Goal: Information Seeking & Learning: Learn about a topic

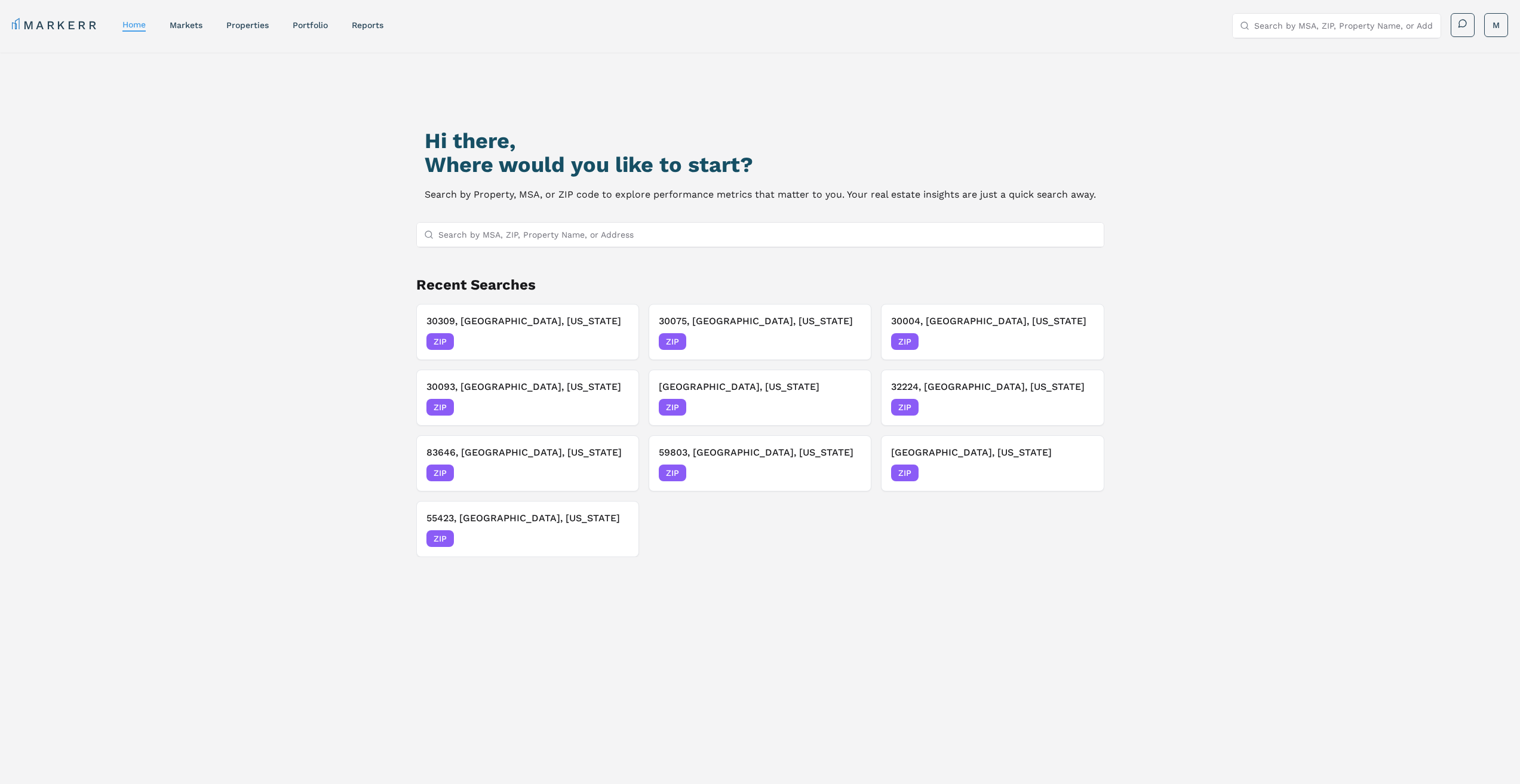
click at [626, 237] on input "Search by MSA, ZIP, Property Name, or Address" at bounding box center [767, 234] width 658 height 24
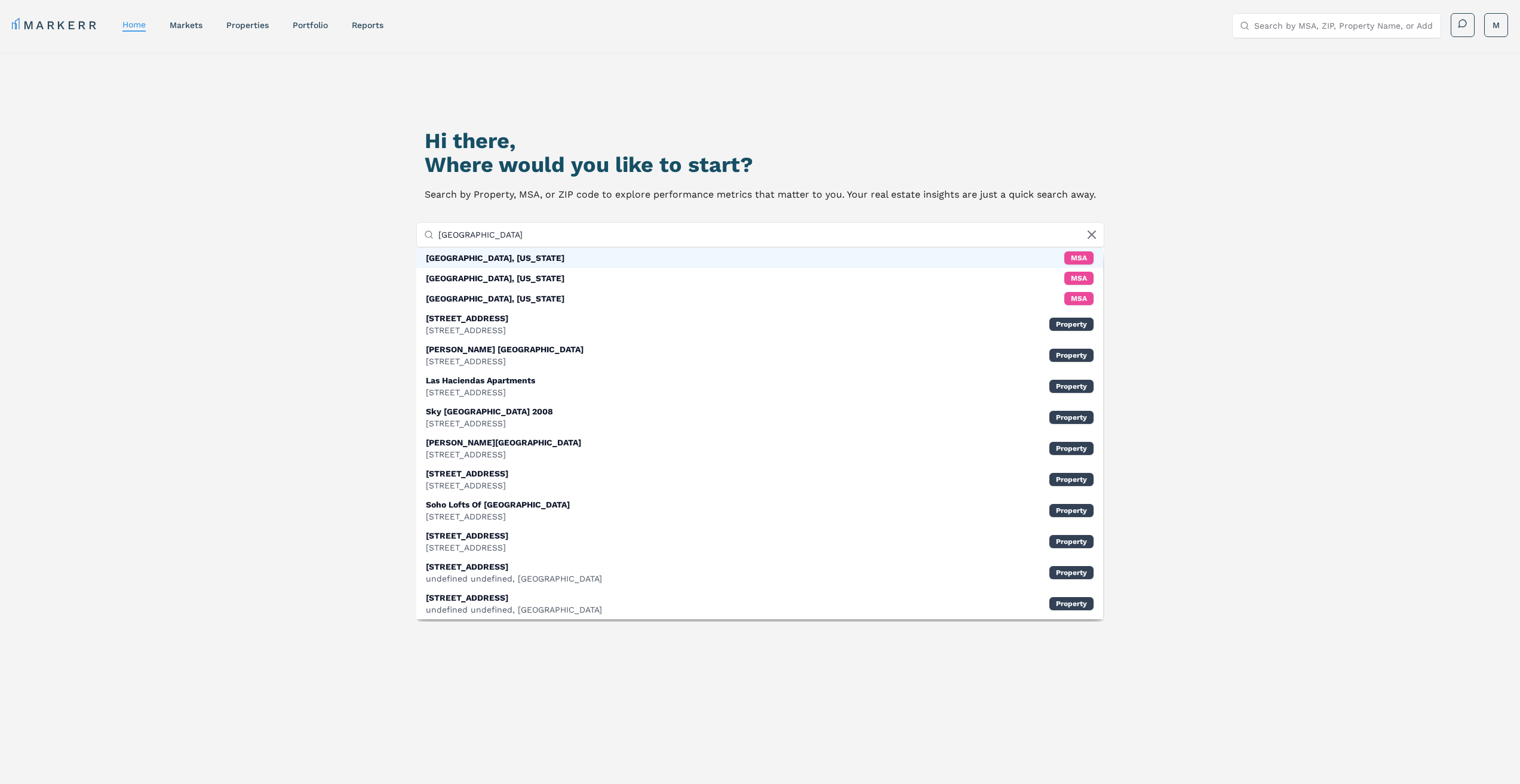
type input "las vegas"
click at [620, 253] on div "Las Vegas, Nevada MSA" at bounding box center [759, 258] width 687 height 20
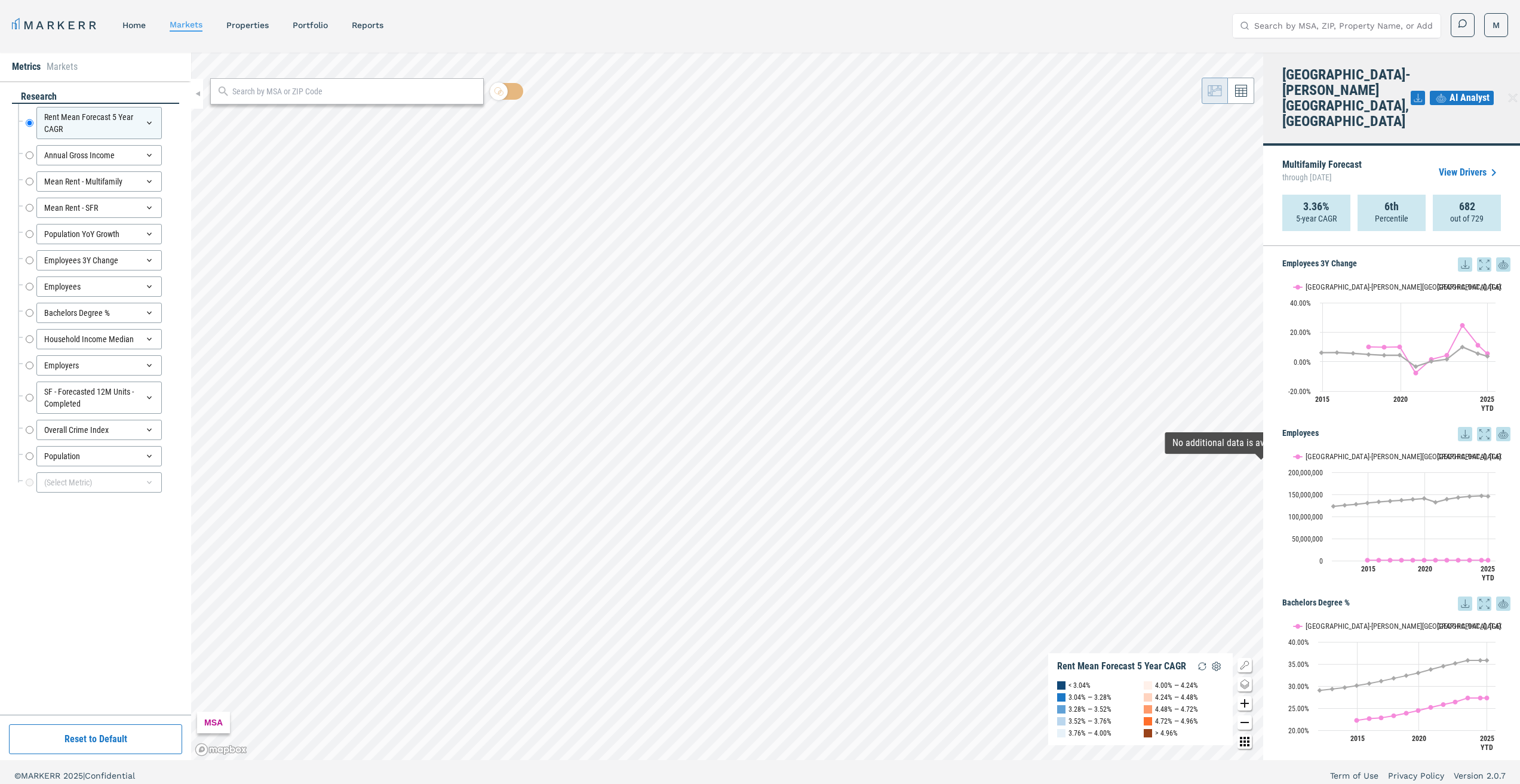
scroll to position [1015, 0]
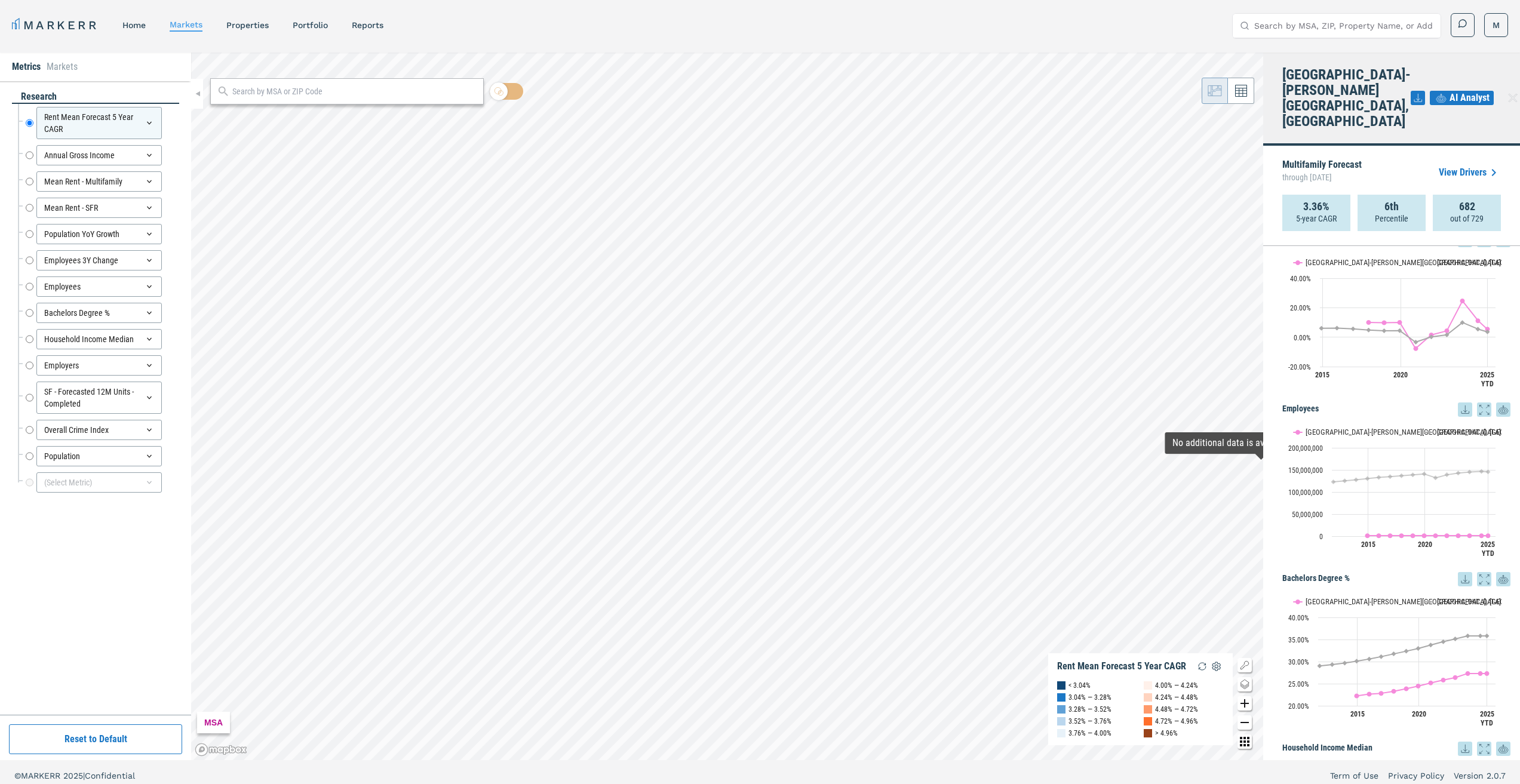
click at [1436, 417] on icon "Created with Highcharts 11.4.8 Employees Las Vegas-Henderson-Paradise, NV USA 2…" at bounding box center [1392, 492] width 219 height 149
click at [1442, 428] on text "USA" at bounding box center [1469, 432] width 64 height 9
